Goal: Information Seeking & Learning: Learn about a topic

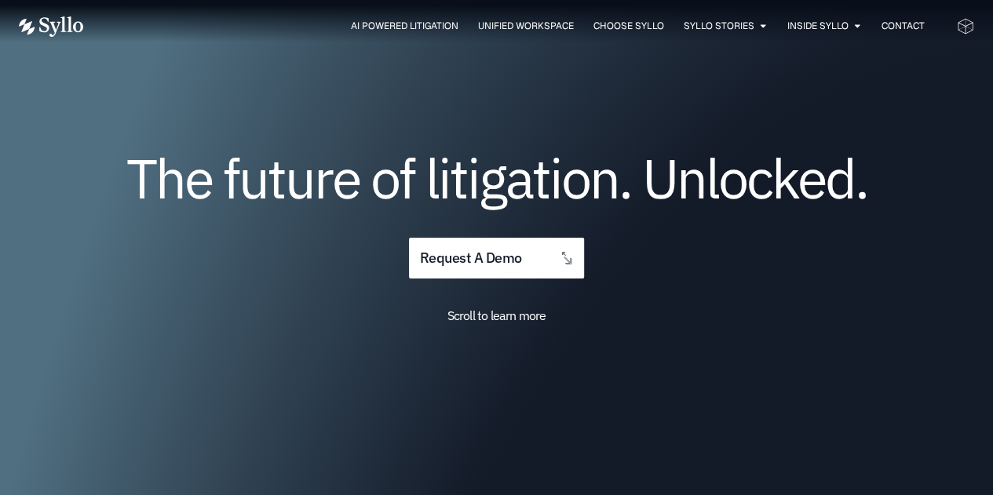
scroll to position [137, 0]
click at [523, 321] on span "Scroll to learn more" at bounding box center [496, 315] width 99 height 16
click at [493, 319] on span "Scroll to learn more" at bounding box center [496, 315] width 99 height 16
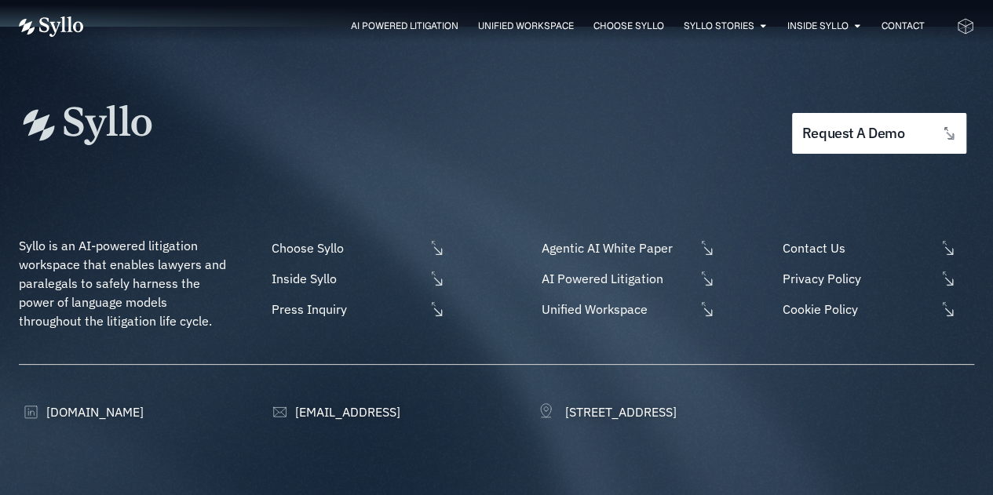
scroll to position [5028, 0]
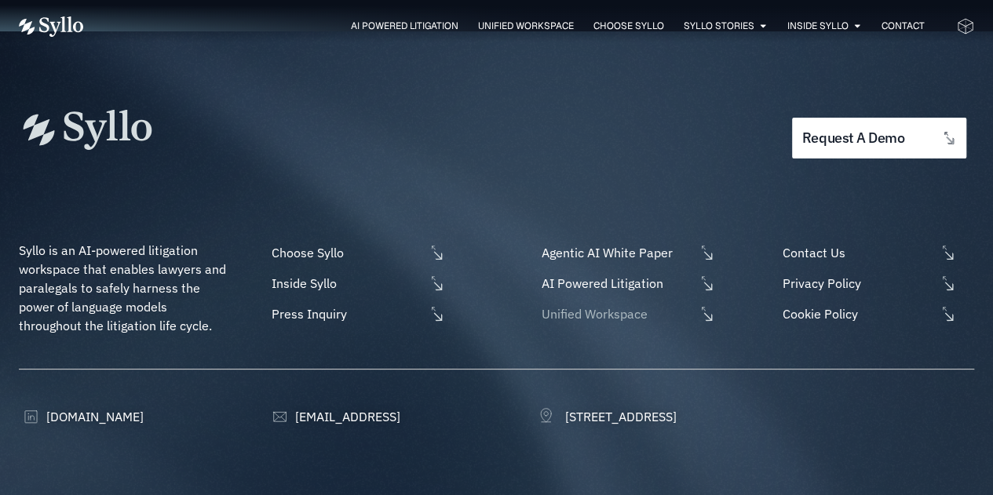
click at [646, 305] on span "Unified Workspace" at bounding box center [616, 314] width 157 height 19
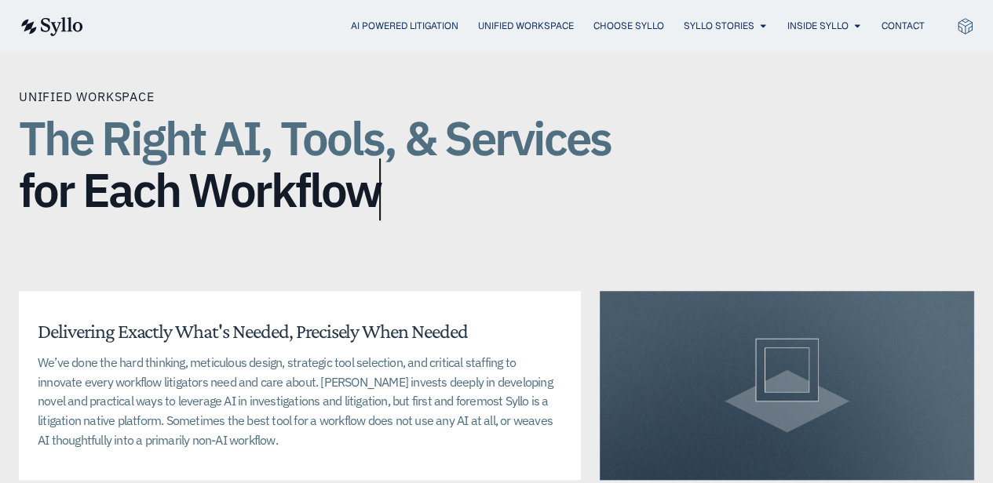
scroll to position [3573, 0]
click at [808, 230] on div "Unified Workspace The Right AI, Tools, & Services for Each Workflow Delivering …" at bounding box center [496, 387] width 955 height 727
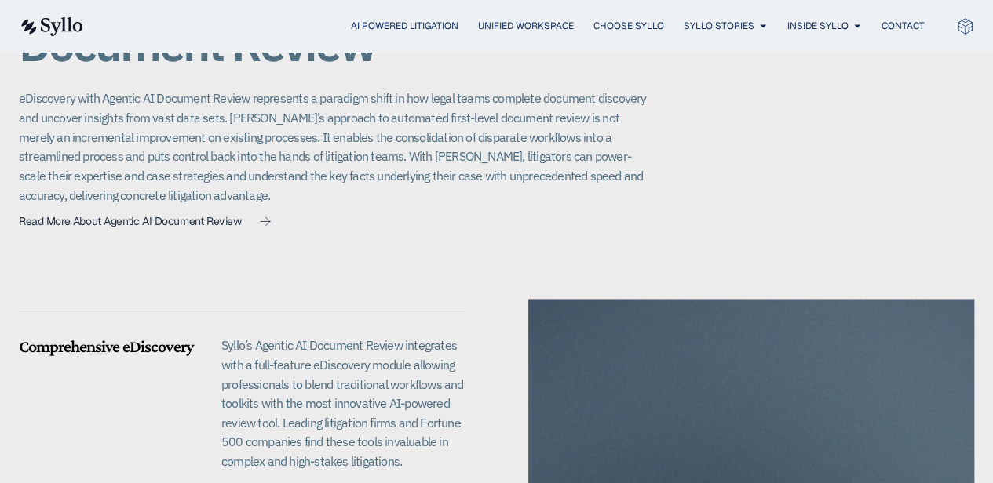
scroll to position [1151, 0]
click at [174, 221] on span "Read More About Agentic AI Document Review" at bounding box center [130, 220] width 222 height 11
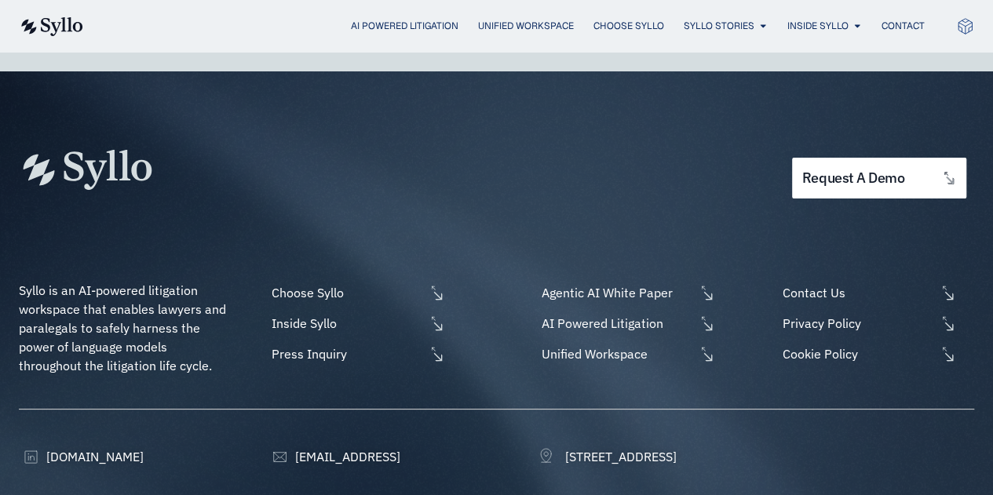
scroll to position [2920, 0]
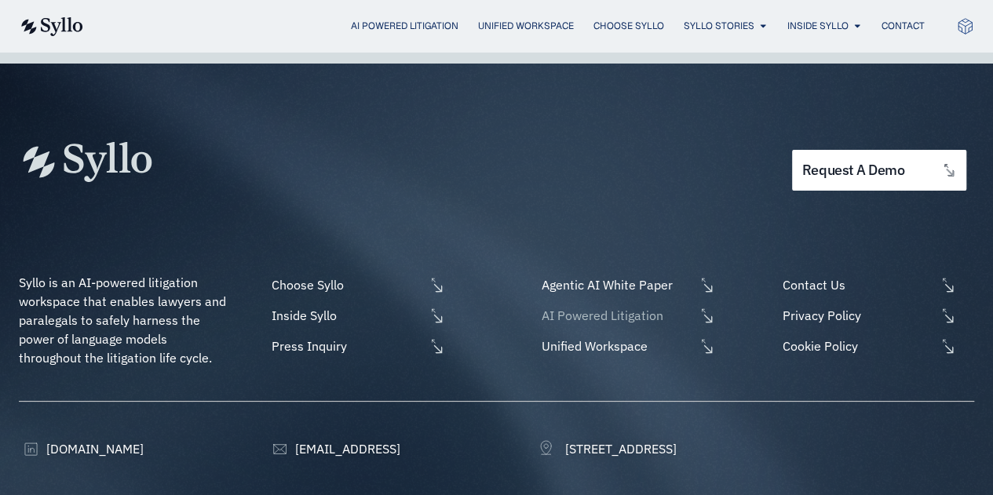
click at [612, 306] on span "AI Powered Litigation" at bounding box center [616, 315] width 157 height 19
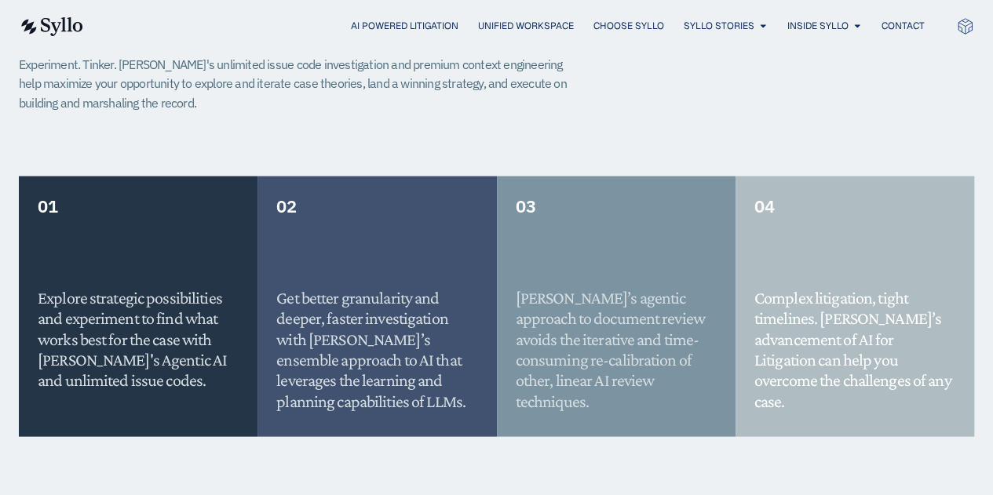
scroll to position [1366, 0]
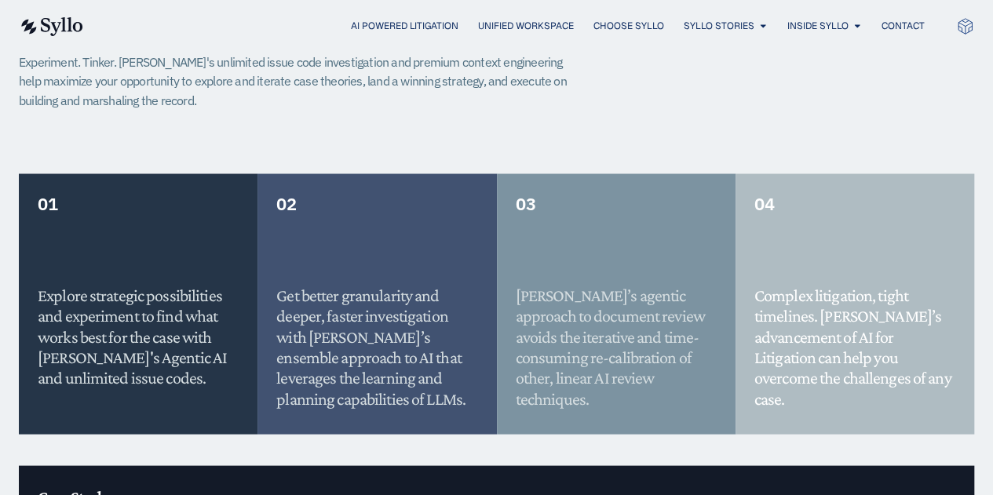
click at [476, 210] on div "02 Get better granularity and deeper, faster investigation with Syllo’s ensembl…" at bounding box center [376, 303] width 239 height 261
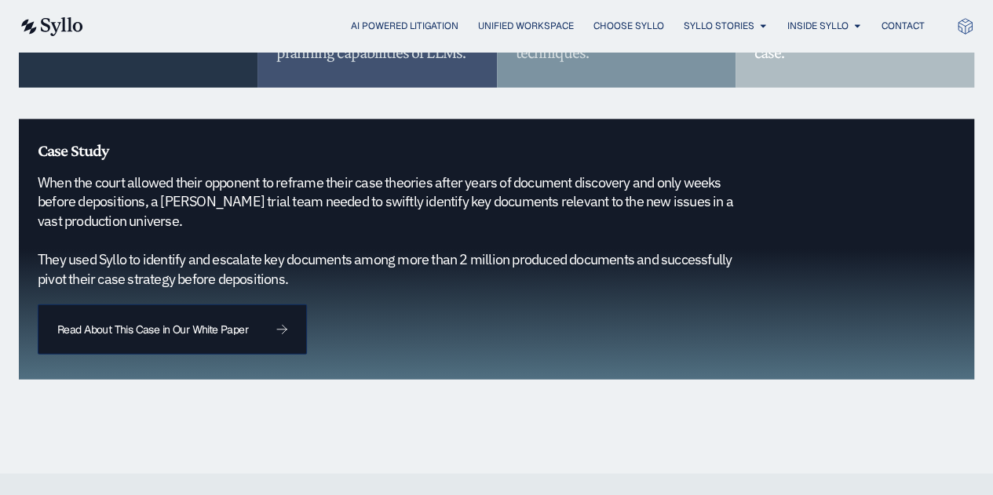
scroll to position [1714, 0]
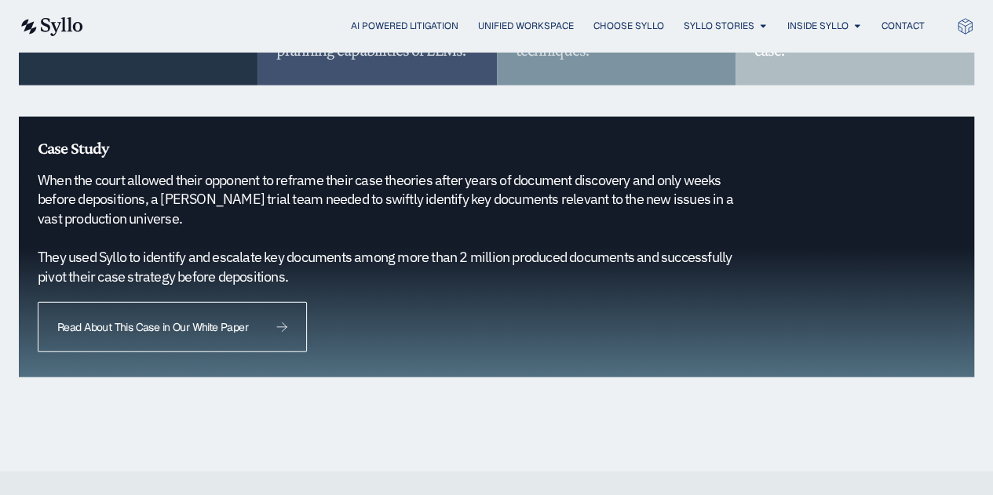
click at [223, 302] on link "Read About This Case in Our White Paper" at bounding box center [172, 327] width 269 height 50
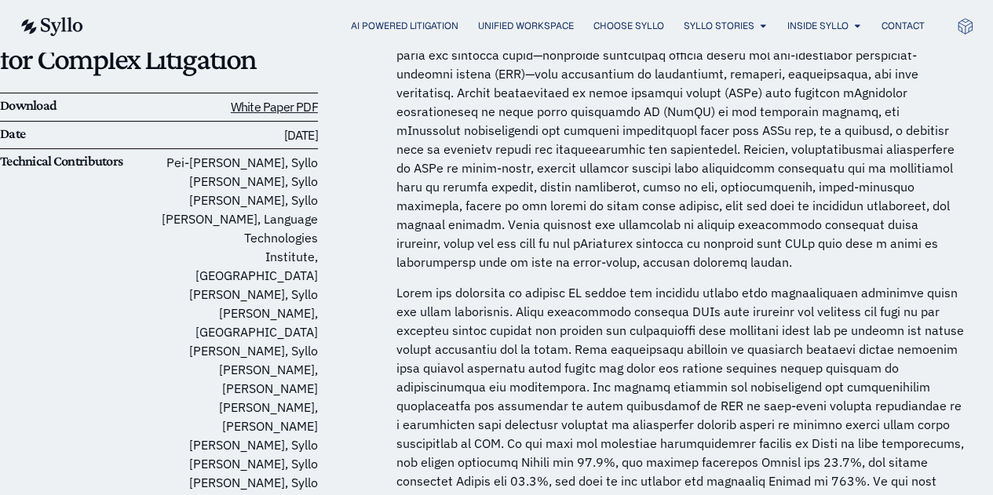
scroll to position [268, 0]
click at [316, 274] on p "Pei-Lun Tai, Syllo Jeffrey Chivers, Syllo Oz Ben-Ami, Syllo Jamie Callan, Langu…" at bounding box center [238, 323] width 159 height 339
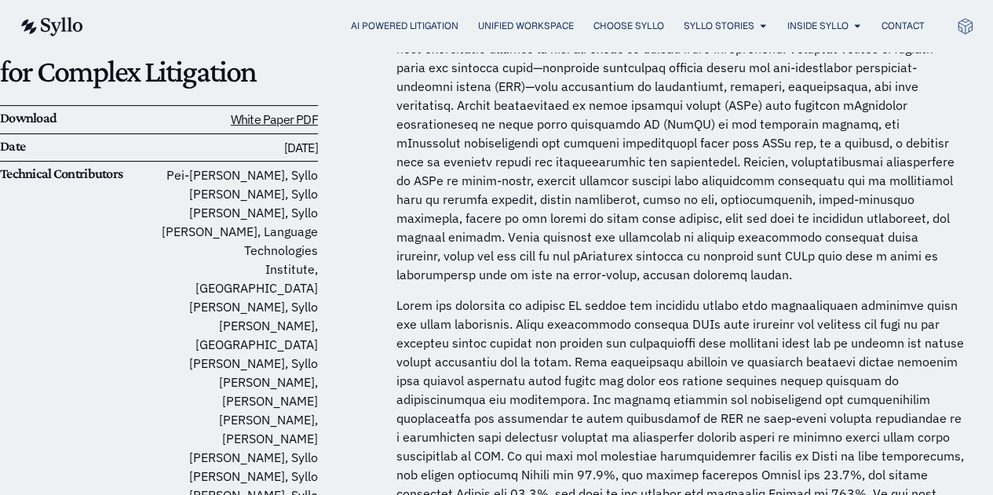
scroll to position [270, 0]
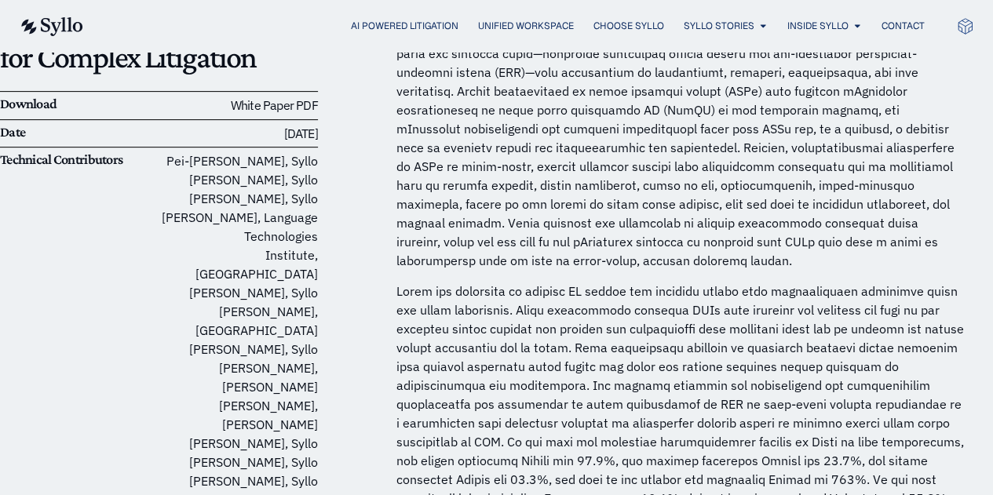
click at [296, 103] on link "White Paper PDF" at bounding box center [274, 105] width 87 height 16
